Goal: Task Accomplishment & Management: Use online tool/utility

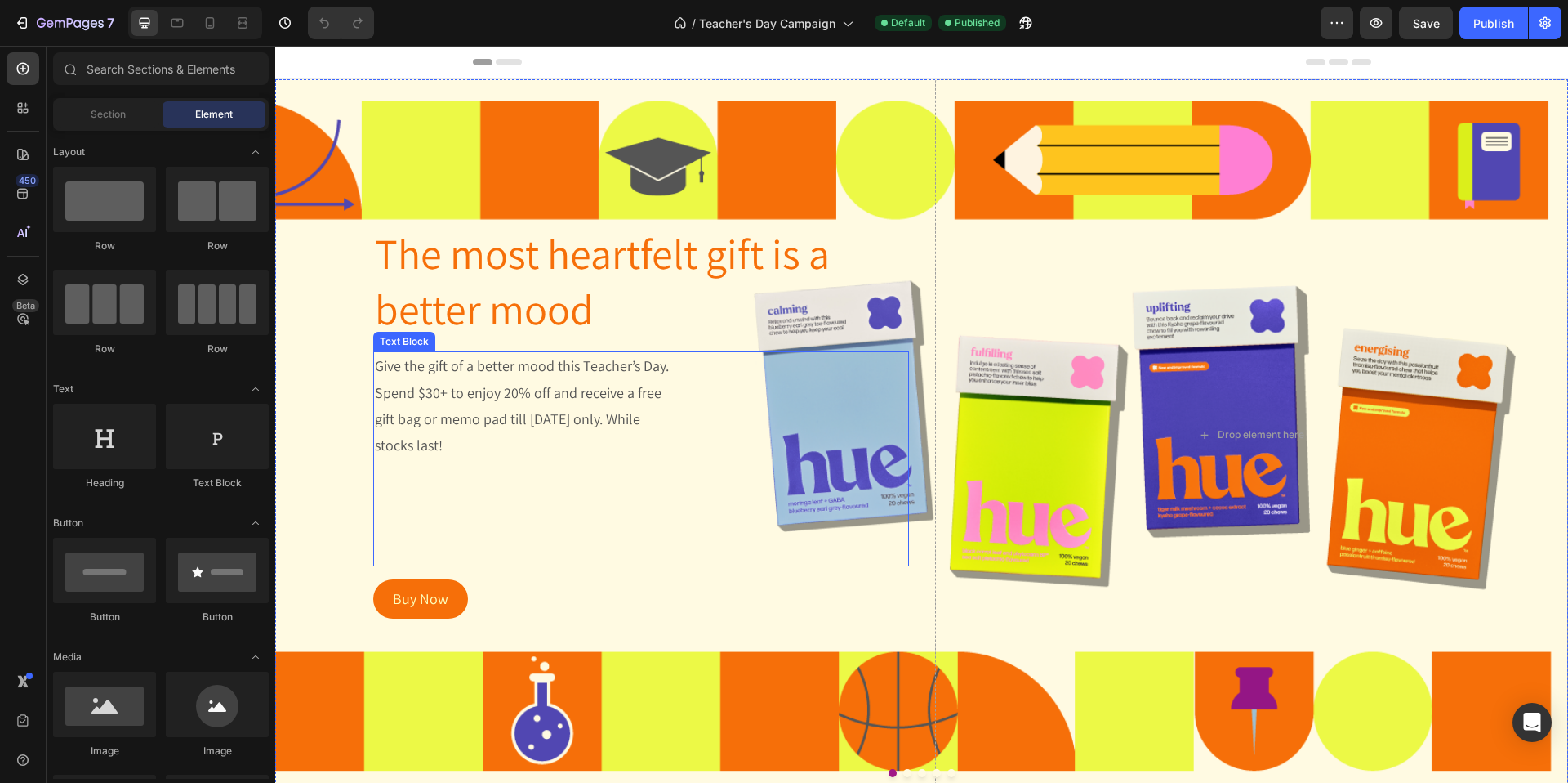
click at [457, 419] on span "Give the gift of a better mood this Teacher’s Day. Spend $30+ to enjoy 20% off …" at bounding box center [522, 405] width 294 height 98
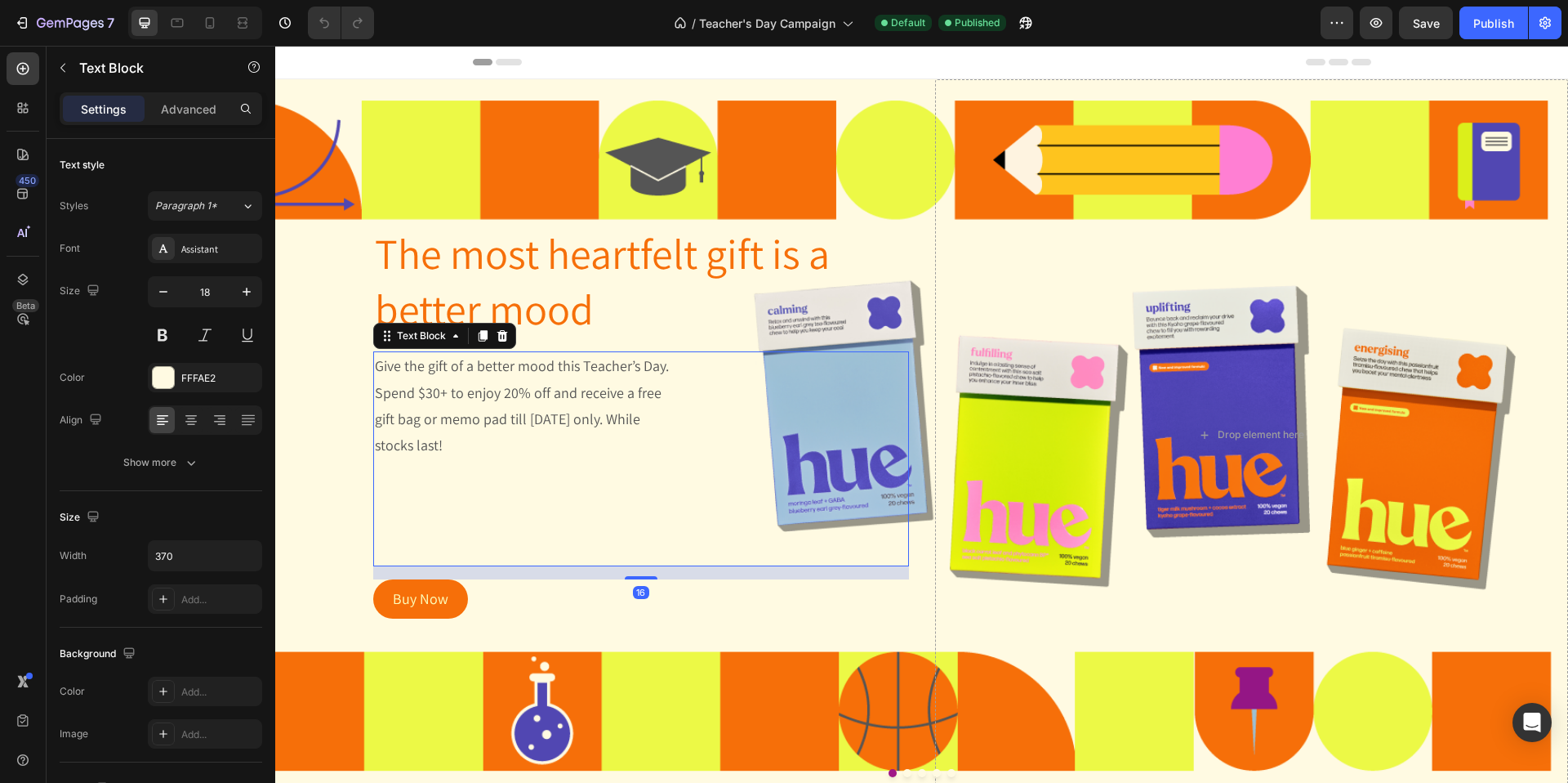
click at [555, 414] on span "Give the gift of a better mood this Teacher’s Day. Spend $30+ to enjoy 20% off …" at bounding box center [522, 405] width 294 height 98
click at [444, 422] on span "Give the gift of a better mood this Teacher’s Day. Spend $30+ to enjoy 20% off …" at bounding box center [522, 405] width 294 height 98
click at [506, 422] on span "Give the gift of a better mood this Teacher’s Day. Spend $30+ to enjoy 20% off …" at bounding box center [522, 405] width 294 height 98
click at [550, 398] on span "Give the gift of a better mood this Teacher’s Day. Spend $30+ to enjoy 20% off …" at bounding box center [522, 405] width 294 height 98
click at [515, 421] on span "Give the gift of a better mood this Teacher’s Day. Spend $30+ to enjoy 20% off …" at bounding box center [522, 405] width 294 height 98
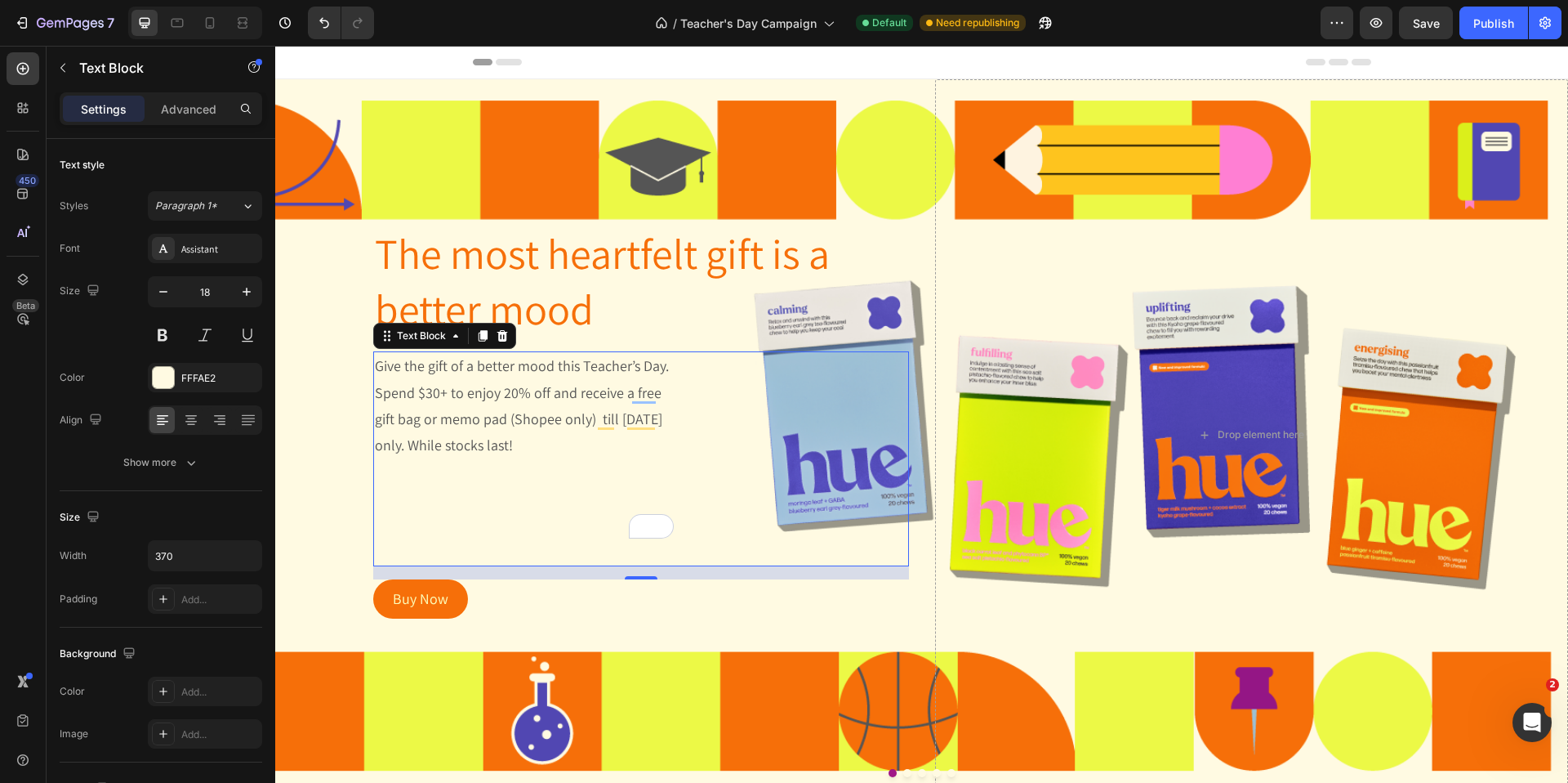
click at [554, 398] on span "Give the gift of a better mood this Teacher’s Day. Spend $30+ to enjoy 20% off …" at bounding box center [522, 405] width 294 height 98
click at [550, 396] on span "Give the gift of a better mood this Teacher’s Day. Spend $30+ to enjoy 20% off …" at bounding box center [522, 405] width 294 height 98
click at [563, 397] on span "Give the gift of a better mood this Teacher’s Day. Spend $30+ to enjoy 20% off …" at bounding box center [524, 405] width 298 height 98
click at [1503, 19] on div "Publish" at bounding box center [1493, 23] width 40 height 17
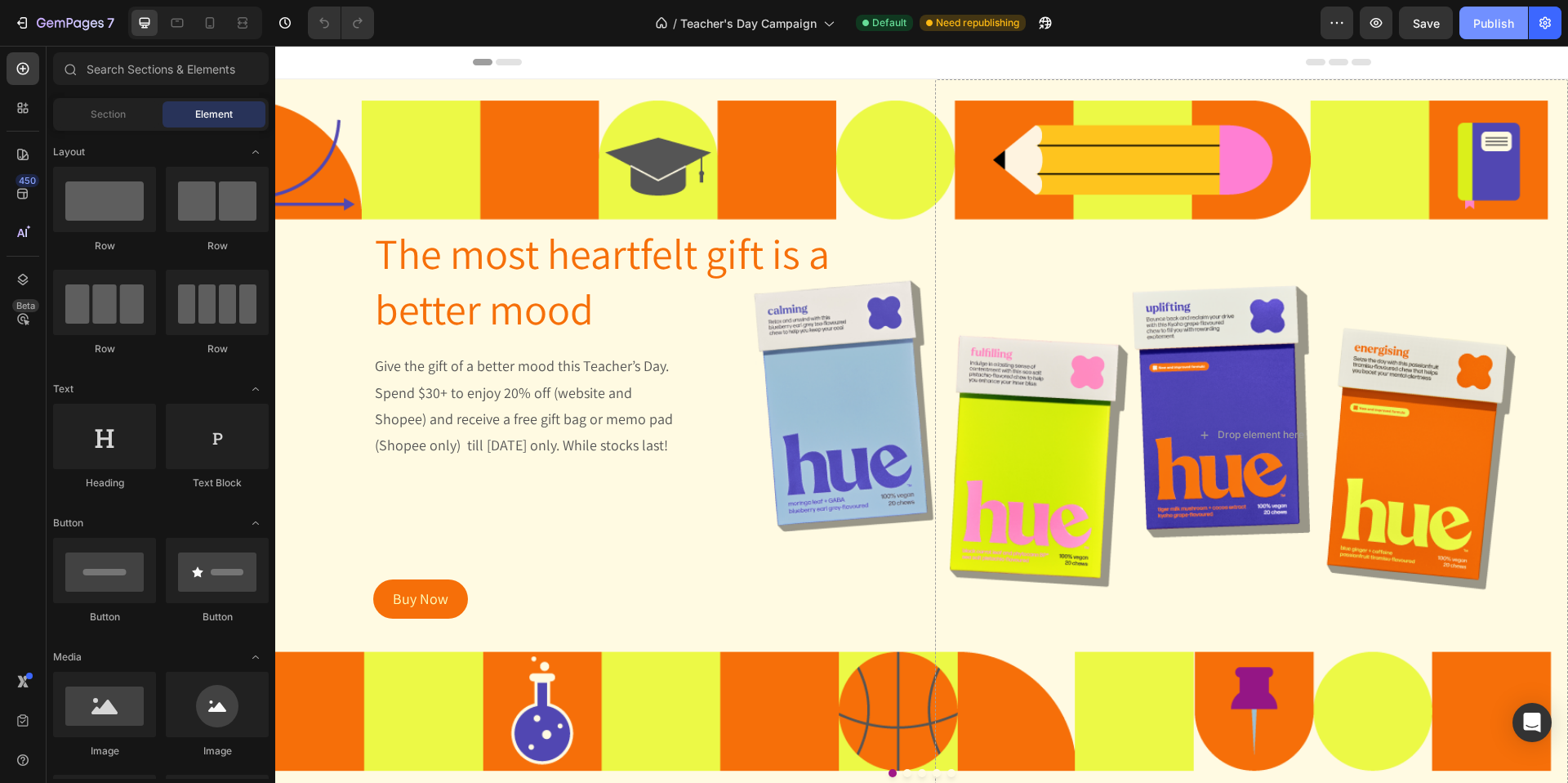
click at [1496, 27] on div "Publish" at bounding box center [1493, 23] width 40 height 17
